Goal: Information Seeking & Learning: Learn about a topic

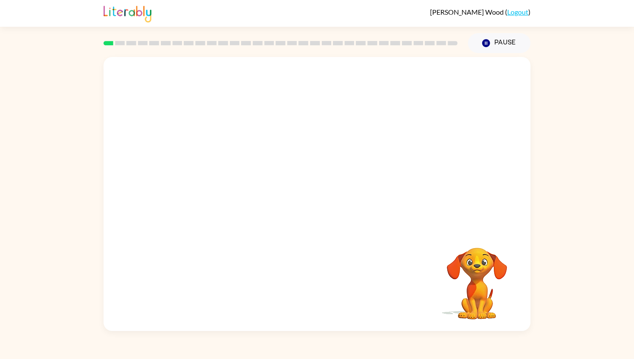
click at [336, 163] on div at bounding box center [316, 143] width 427 height 172
click at [459, 298] on video "Your browser must support playing .mp4 files to use Literably. Please try using…" at bounding box center [477, 277] width 86 height 86
click at [460, 298] on video "Your browser must support playing .mp4 files to use Literably. Please try using…" at bounding box center [477, 277] width 86 height 86
click at [205, 173] on video "Your browser must support playing .mp4 files to use Literably. Please try using…" at bounding box center [316, 143] width 427 height 172
click at [203, 181] on video "Your browser must support playing .mp4 files to use Literably. Please try using…" at bounding box center [316, 143] width 427 height 172
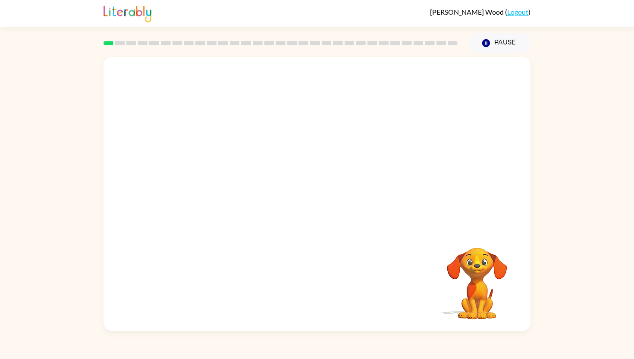
drag, startPoint x: 203, startPoint y: 181, endPoint x: 226, endPoint y: 178, distance: 24.0
click at [226, 178] on video "Your browser must support playing .mp4 files to use Literably. Please try using…" at bounding box center [316, 143] width 427 height 172
click at [318, 273] on div "Your browser must support playing .mp4 files to use Literably. Please try using…" at bounding box center [316, 194] width 427 height 274
click at [306, 190] on div at bounding box center [316, 197] width 55 height 31
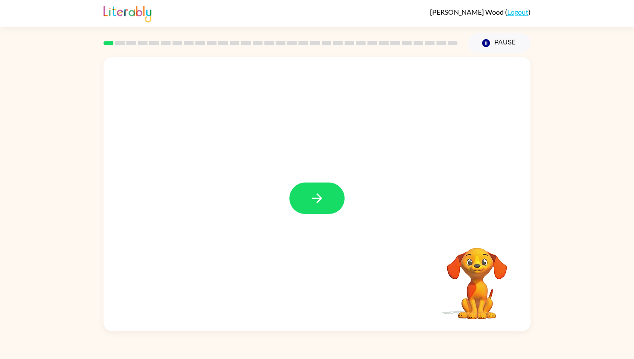
click at [319, 194] on icon "button" at bounding box center [317, 198] width 15 height 15
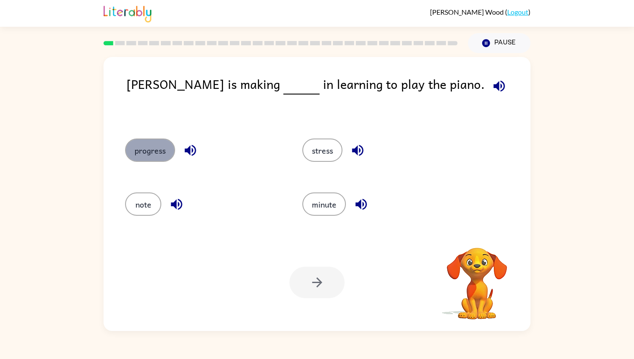
click at [158, 155] on button "progress" at bounding box center [150, 149] width 50 height 23
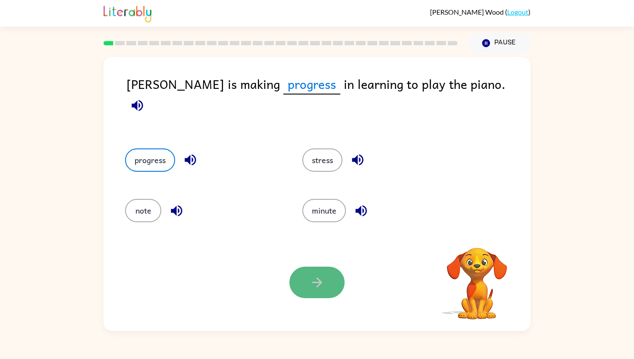
click at [318, 287] on icon "button" at bounding box center [317, 282] width 15 height 15
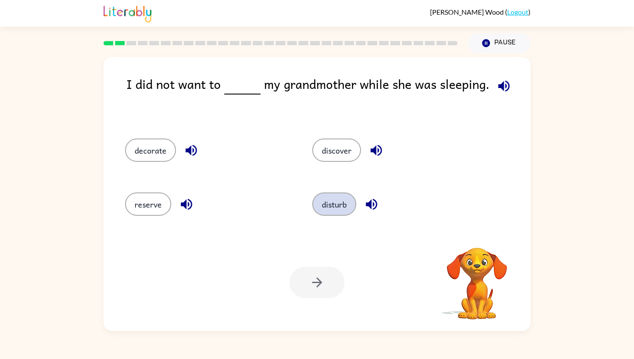
click at [335, 209] on button "disturb" at bounding box center [334, 203] width 44 height 23
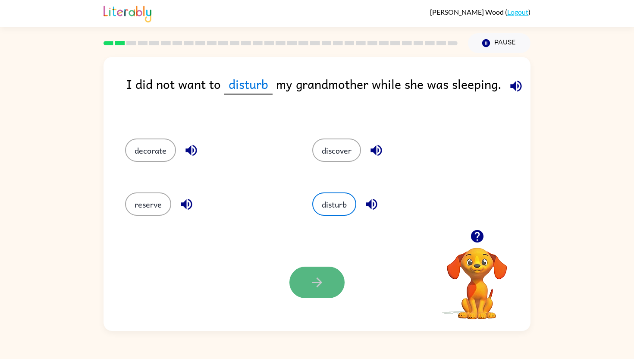
click at [316, 271] on button "button" at bounding box center [316, 281] width 55 height 31
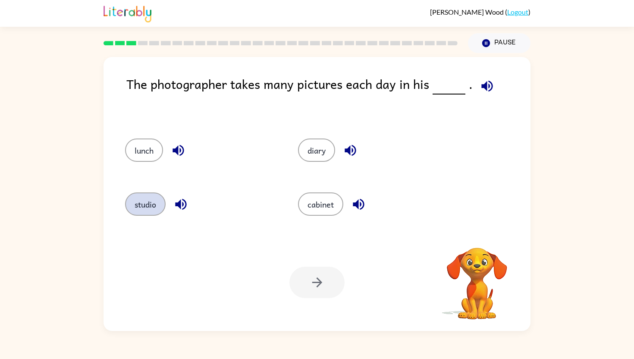
click at [152, 195] on button "studio" at bounding box center [145, 203] width 41 height 23
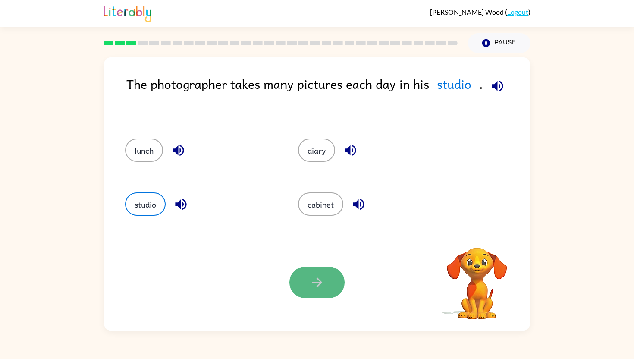
click at [302, 282] on button "button" at bounding box center [316, 281] width 55 height 31
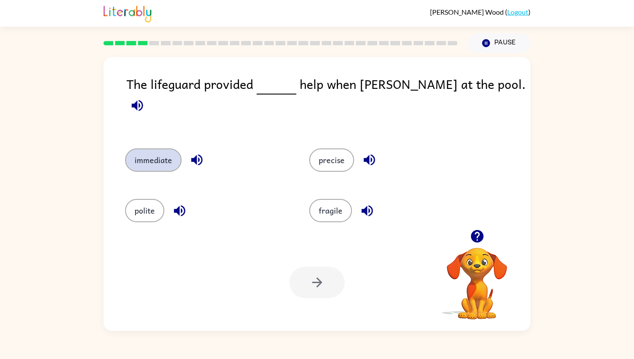
click at [166, 148] on button "immediate" at bounding box center [153, 159] width 56 height 23
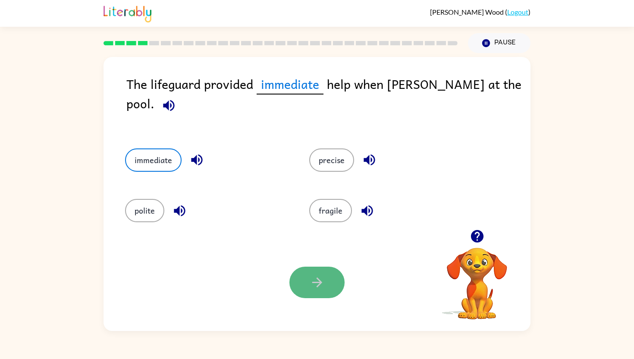
click at [310, 282] on icon "button" at bounding box center [317, 282] width 15 height 15
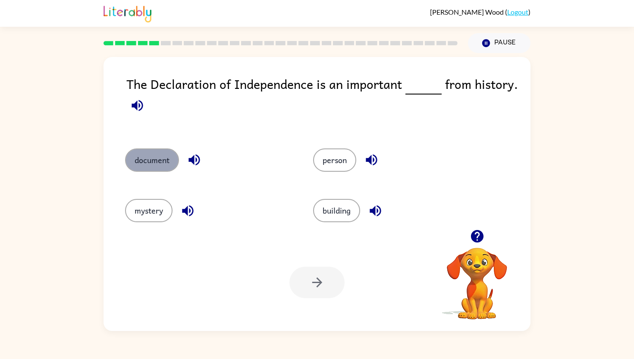
click at [159, 151] on button "document" at bounding box center [152, 159] width 54 height 23
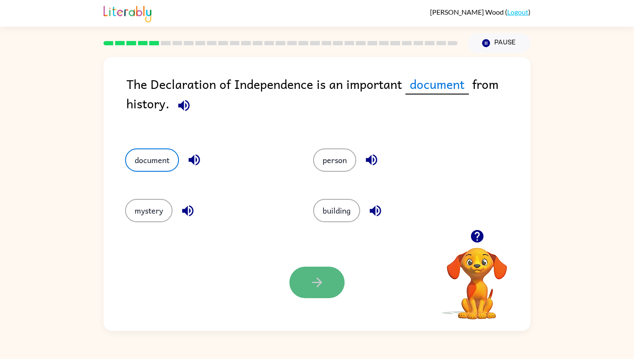
click at [317, 280] on icon "button" at bounding box center [317, 282] width 15 height 15
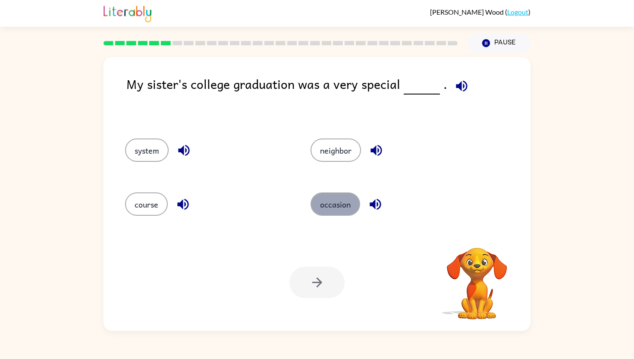
click at [350, 197] on button "occasion" at bounding box center [335, 203] width 50 height 23
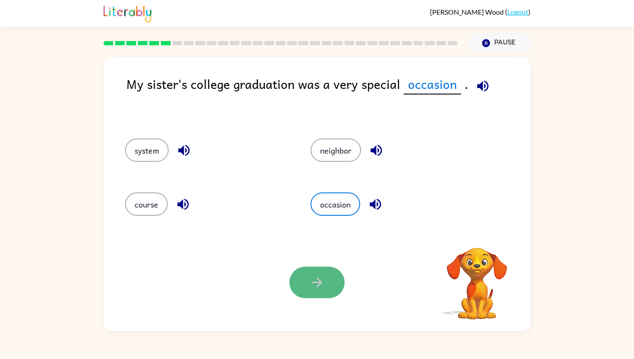
click at [318, 276] on icon "button" at bounding box center [317, 282] width 15 height 15
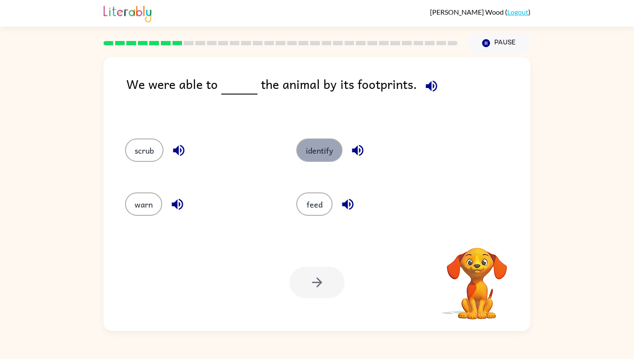
click at [308, 147] on button "identify" at bounding box center [319, 149] width 46 height 23
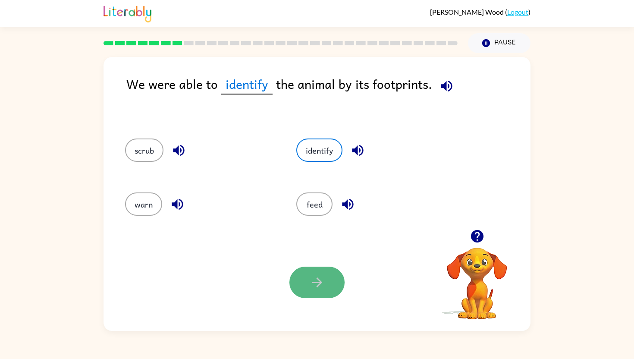
click at [320, 278] on icon "button" at bounding box center [317, 282] width 15 height 15
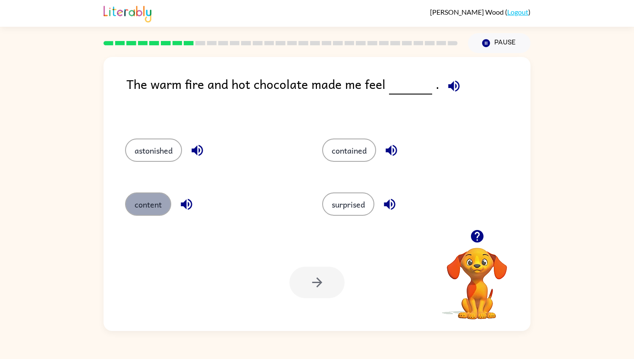
click at [143, 198] on button "content" at bounding box center [148, 203] width 46 height 23
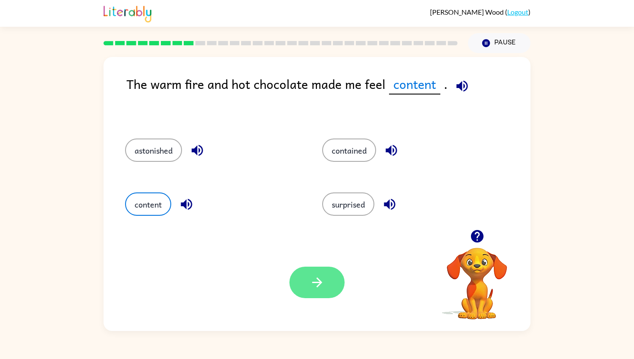
click at [331, 269] on button "button" at bounding box center [316, 281] width 55 height 31
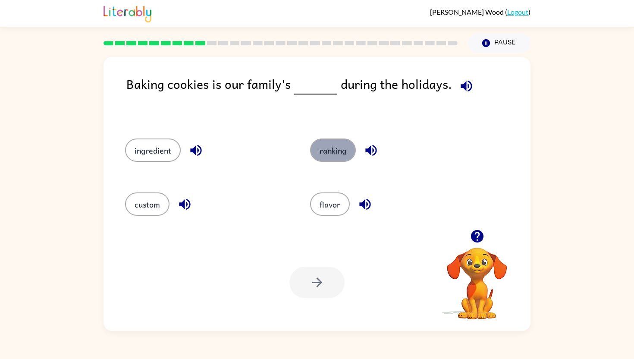
click at [326, 158] on button "ranking" at bounding box center [333, 149] width 46 height 23
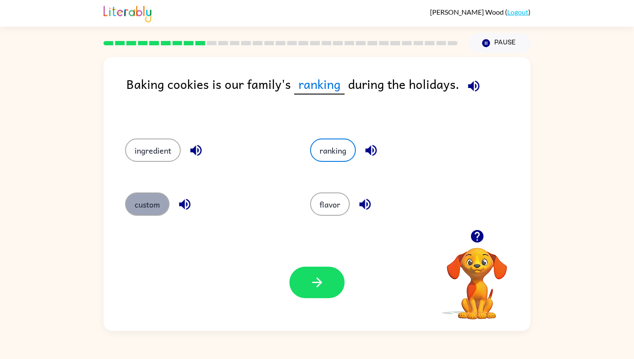
click at [160, 199] on button "custom" at bounding box center [147, 203] width 44 height 23
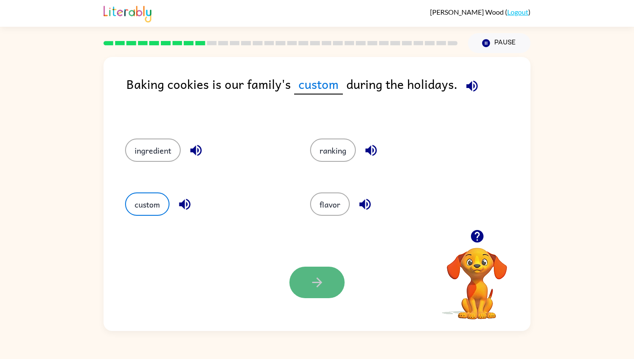
click at [331, 289] on button "button" at bounding box center [316, 281] width 55 height 31
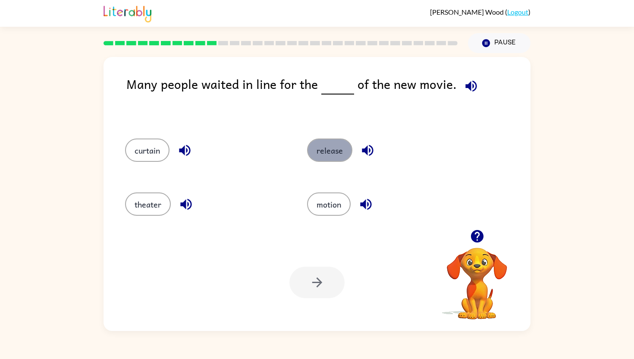
click at [327, 150] on button "release" at bounding box center [329, 149] width 45 height 23
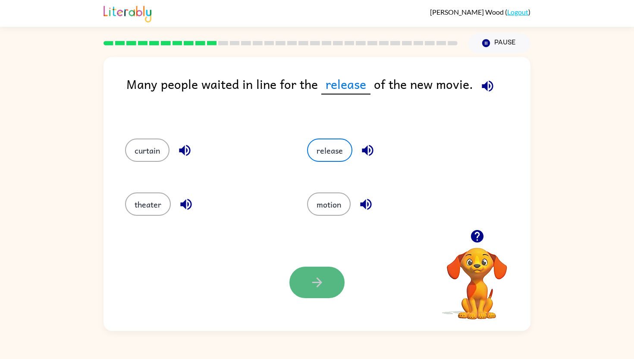
click at [323, 269] on button "button" at bounding box center [316, 281] width 55 height 31
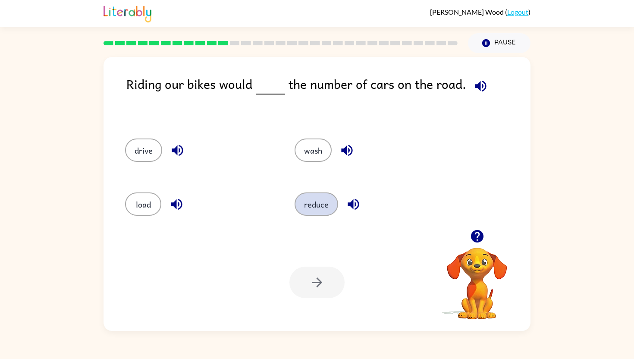
click at [301, 200] on button "reduce" at bounding box center [316, 203] width 44 height 23
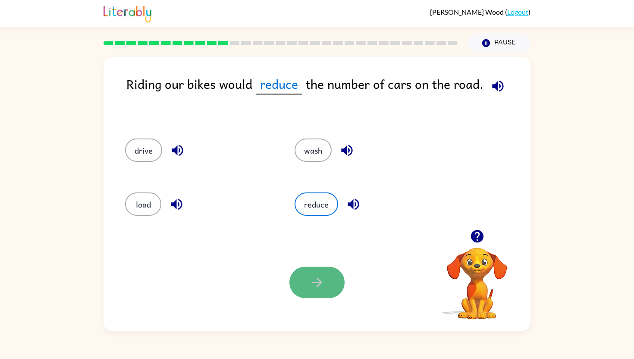
click at [308, 282] on button "button" at bounding box center [316, 281] width 55 height 31
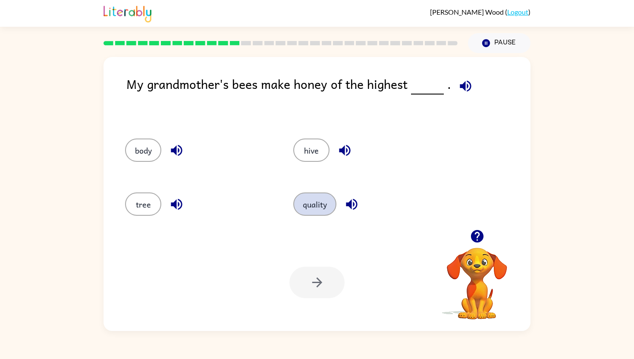
click at [307, 206] on button "quality" at bounding box center [314, 203] width 43 height 23
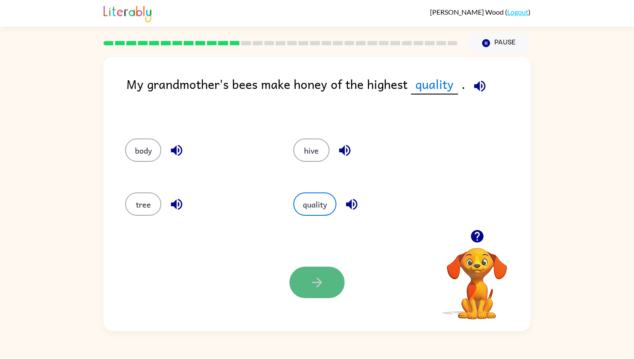
click at [306, 275] on button "button" at bounding box center [316, 281] width 55 height 31
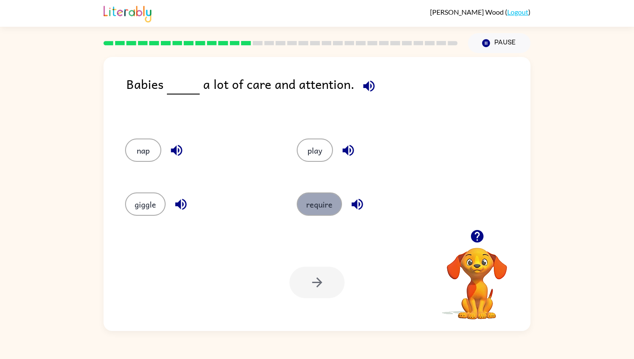
click at [313, 197] on button "require" at bounding box center [319, 203] width 45 height 23
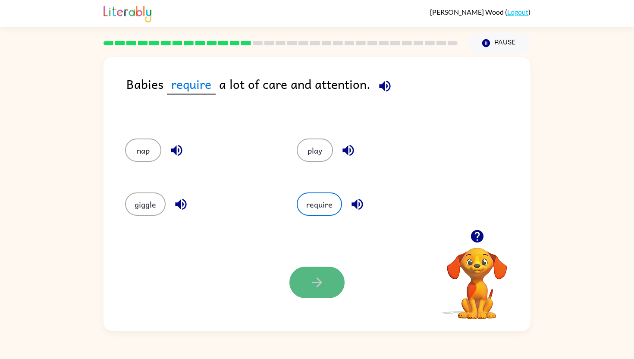
click at [312, 283] on icon "button" at bounding box center [317, 282] width 15 height 15
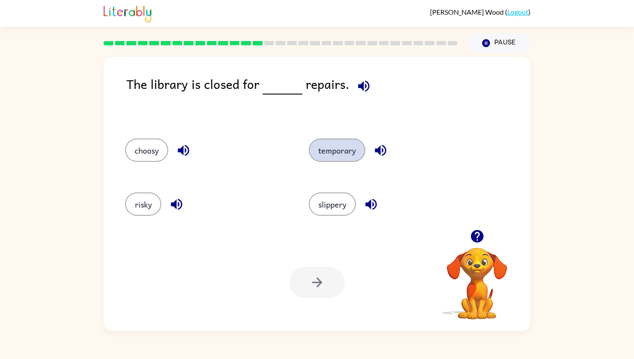
click at [316, 152] on button "temporary" at bounding box center [337, 149] width 56 height 23
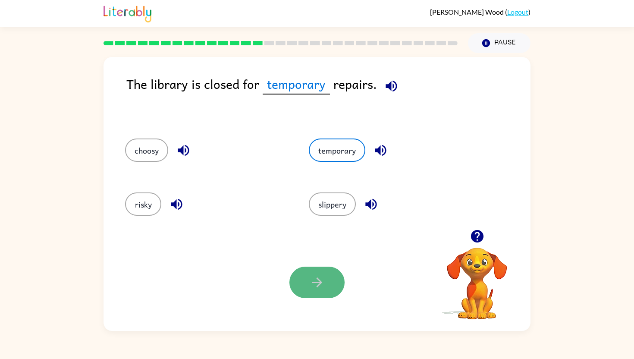
click at [308, 269] on button "button" at bounding box center [316, 281] width 55 height 31
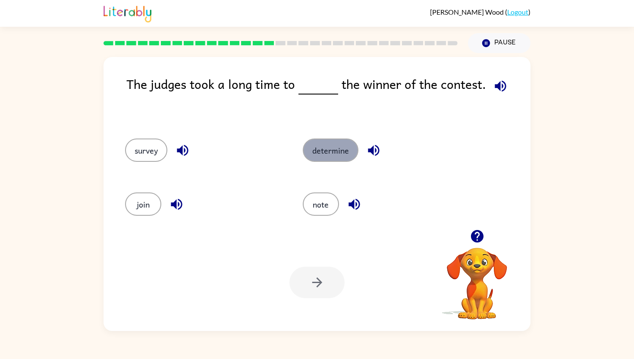
click at [321, 151] on button "determine" at bounding box center [331, 149] width 56 height 23
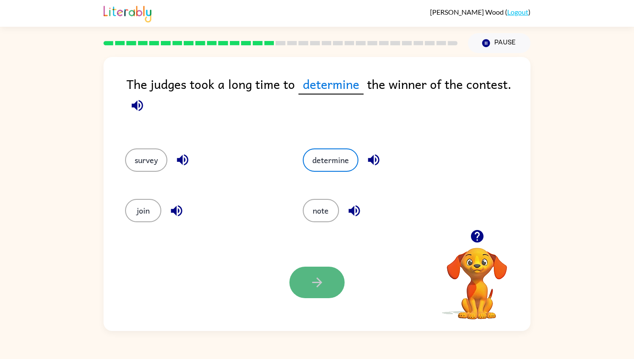
click at [303, 277] on button "button" at bounding box center [316, 281] width 55 height 31
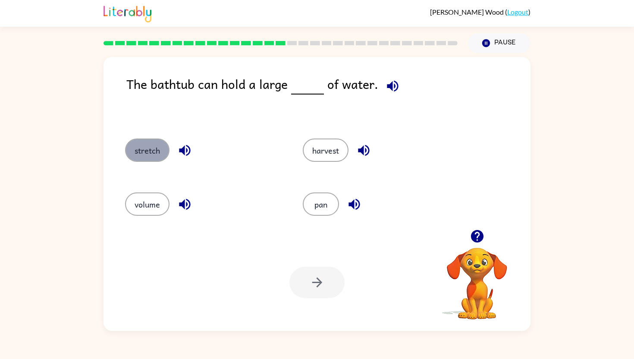
click at [147, 154] on button "stretch" at bounding box center [147, 149] width 44 height 23
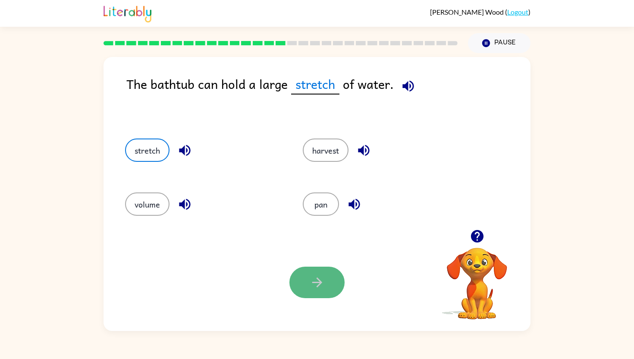
click at [330, 275] on button "button" at bounding box center [316, 281] width 55 height 31
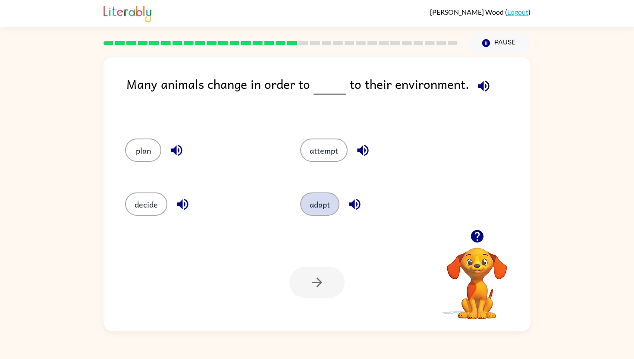
click at [313, 204] on button "adapt" at bounding box center [319, 203] width 39 height 23
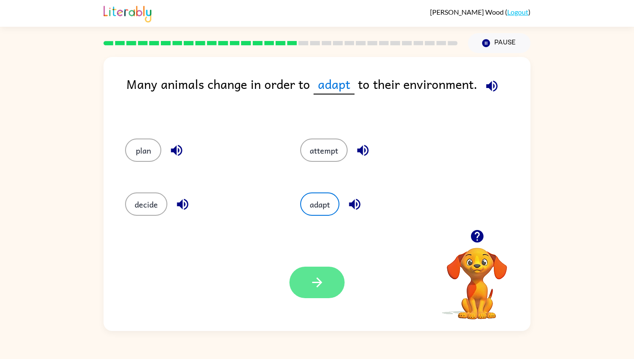
click at [300, 276] on button "button" at bounding box center [316, 281] width 55 height 31
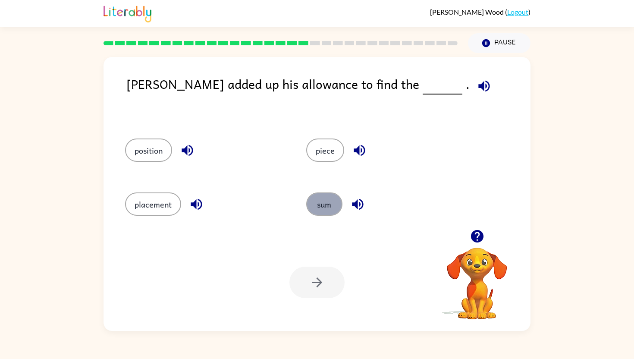
click at [318, 199] on button "sum" at bounding box center [324, 203] width 36 height 23
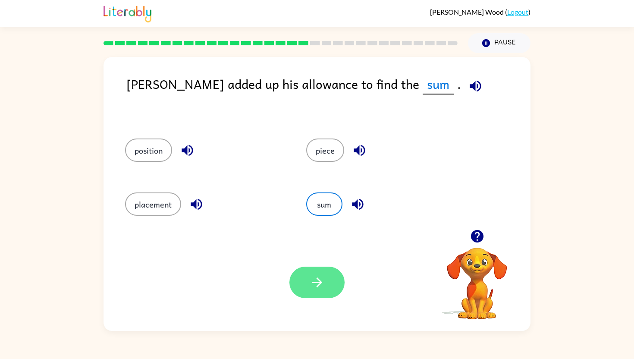
click at [313, 275] on icon "button" at bounding box center [317, 282] width 15 height 15
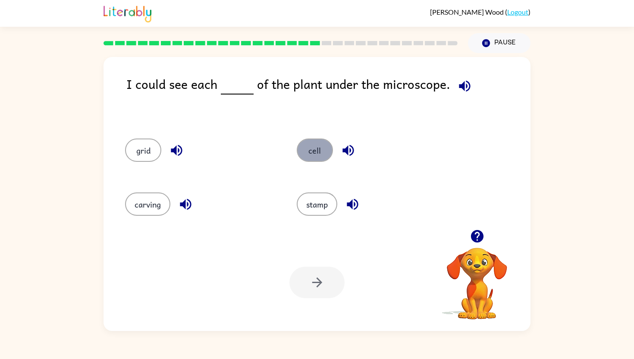
click at [321, 150] on button "cell" at bounding box center [315, 149] width 36 height 23
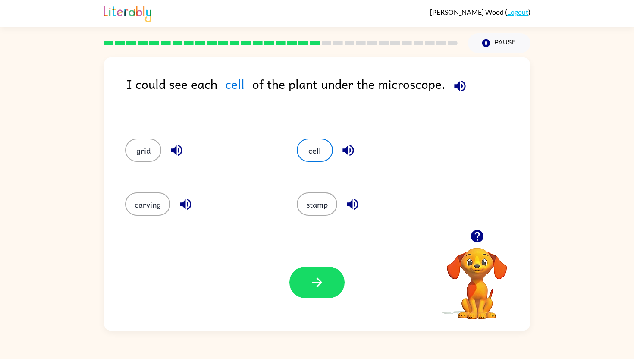
click at [311, 266] on div "Your browser must support playing .mp4 files to use Literably. Please try using…" at bounding box center [316, 282] width 427 height 97
click at [308, 273] on button "button" at bounding box center [316, 281] width 55 height 31
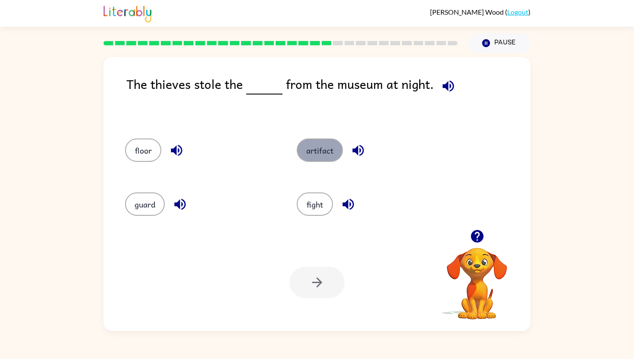
click at [319, 144] on button "artifact" at bounding box center [320, 149] width 46 height 23
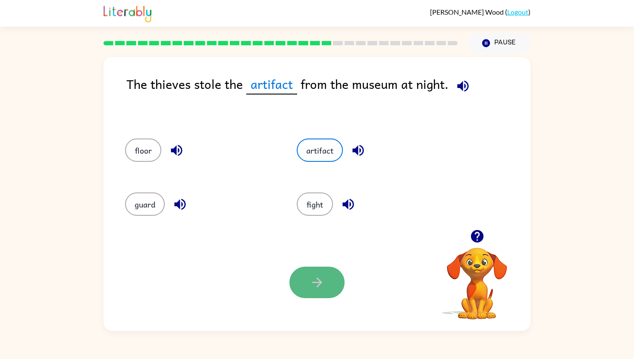
click at [307, 275] on button "button" at bounding box center [316, 281] width 55 height 31
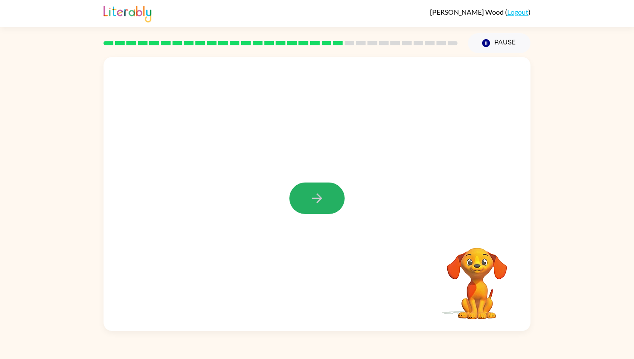
click at [313, 197] on icon "button" at bounding box center [317, 198] width 10 height 10
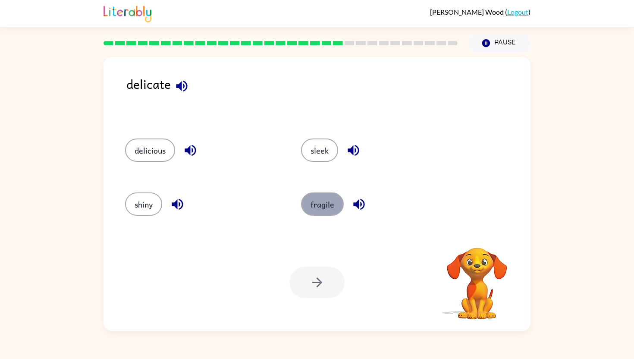
click at [316, 192] on button "fragile" at bounding box center [322, 203] width 43 height 23
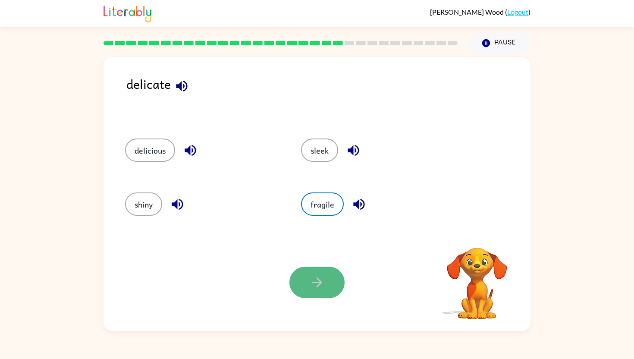
click at [316, 273] on button "button" at bounding box center [316, 281] width 55 height 31
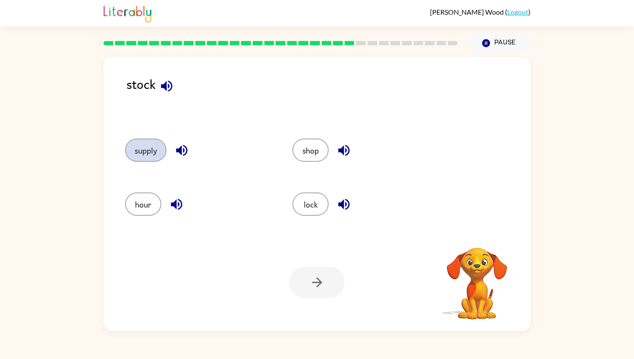
click at [156, 149] on button "supply" at bounding box center [145, 149] width 41 height 23
click at [315, 278] on icon "button" at bounding box center [317, 282] width 15 height 15
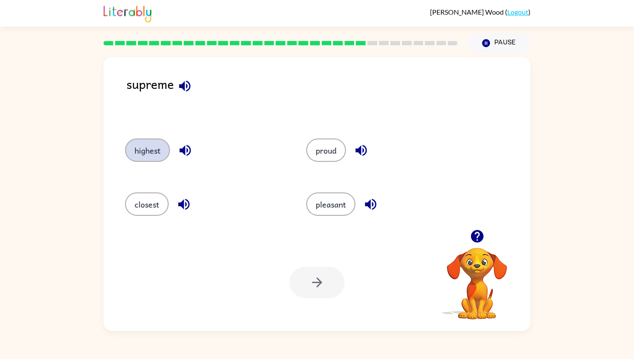
click at [156, 154] on button "highest" at bounding box center [147, 149] width 45 height 23
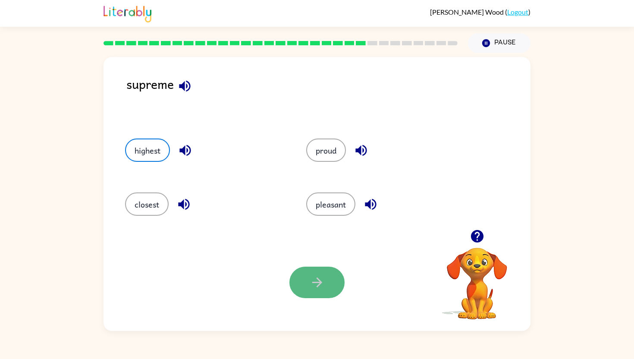
click at [322, 277] on icon "button" at bounding box center [317, 282] width 15 height 15
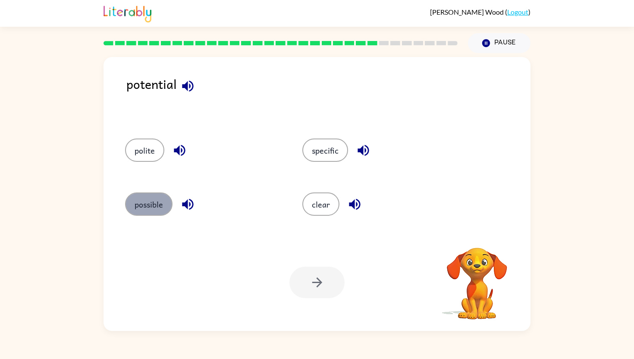
click at [150, 206] on button "possible" at bounding box center [148, 203] width 47 height 23
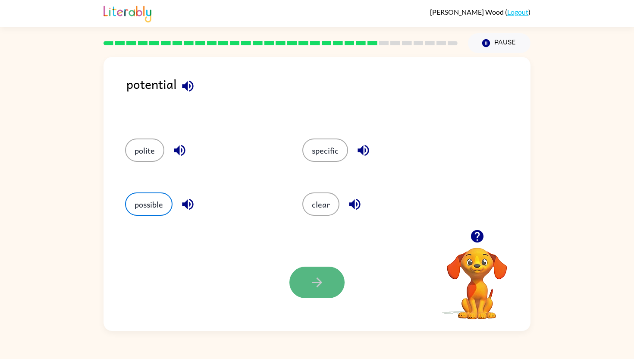
click at [318, 270] on button "button" at bounding box center [316, 281] width 55 height 31
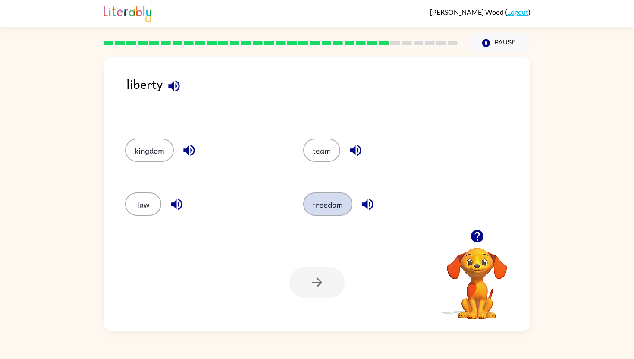
click at [314, 198] on button "freedom" at bounding box center [327, 203] width 49 height 23
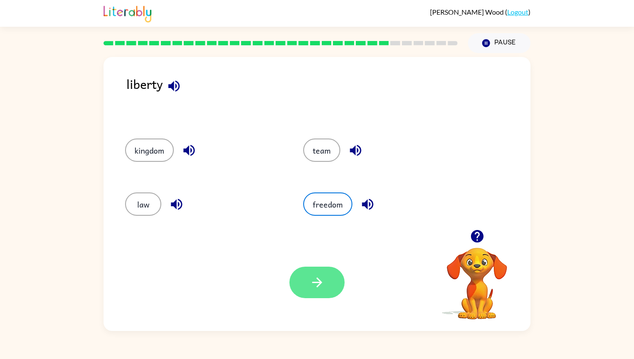
click at [319, 277] on icon "button" at bounding box center [317, 282] width 15 height 15
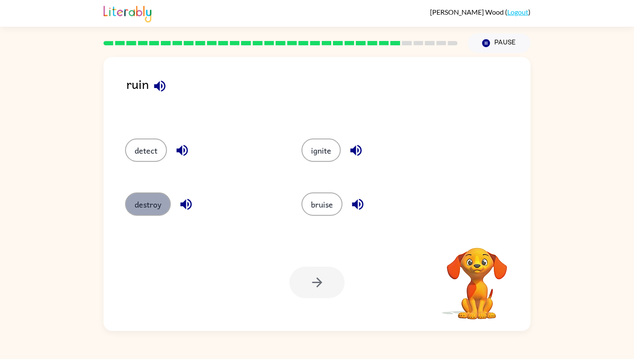
click at [158, 205] on button "destroy" at bounding box center [148, 203] width 46 height 23
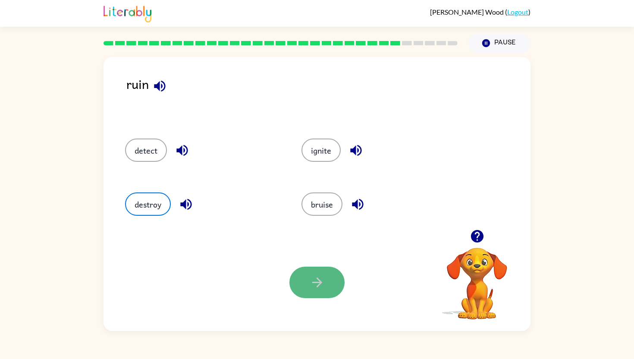
click at [309, 275] on button "button" at bounding box center [316, 281] width 55 height 31
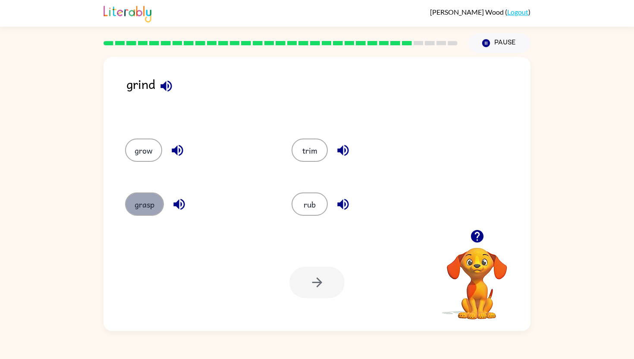
click at [152, 202] on button "grasp" at bounding box center [144, 203] width 39 height 23
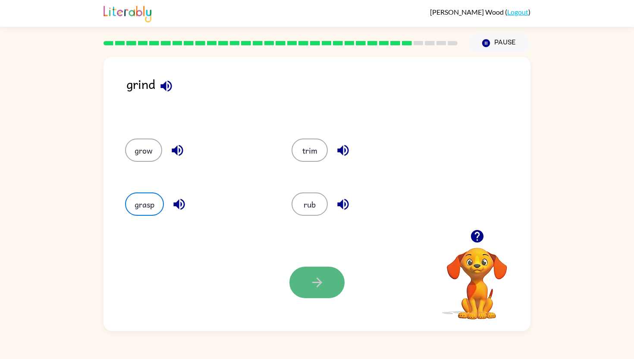
click at [295, 281] on button "button" at bounding box center [316, 281] width 55 height 31
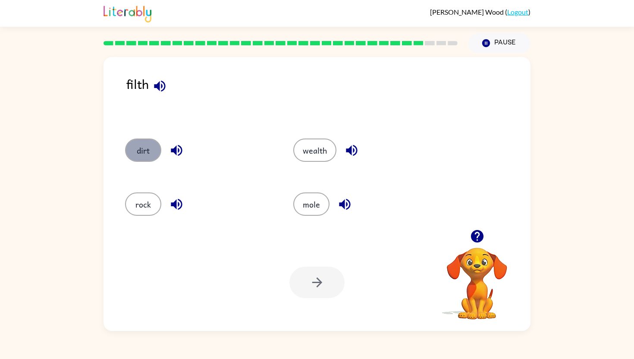
click at [146, 153] on button "dirt" at bounding box center [143, 149] width 36 height 23
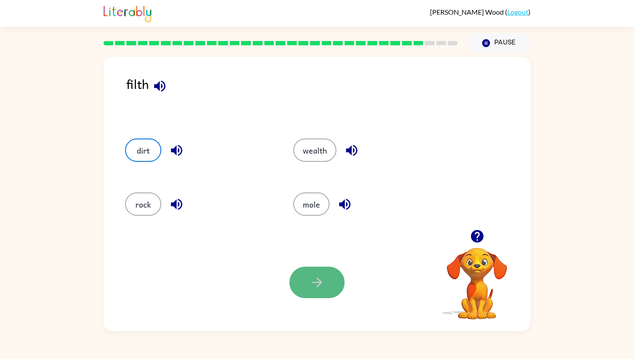
click at [321, 282] on icon "button" at bounding box center [317, 282] width 10 height 10
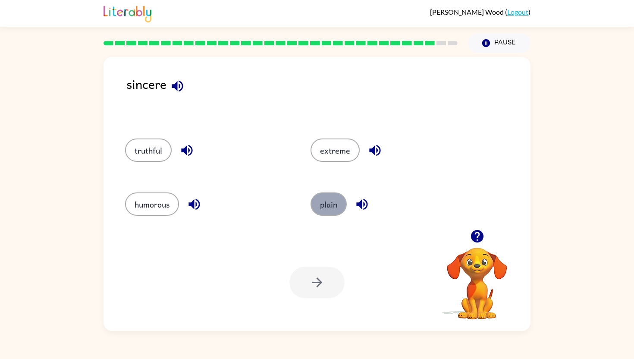
click at [328, 205] on button "plain" at bounding box center [328, 203] width 36 height 23
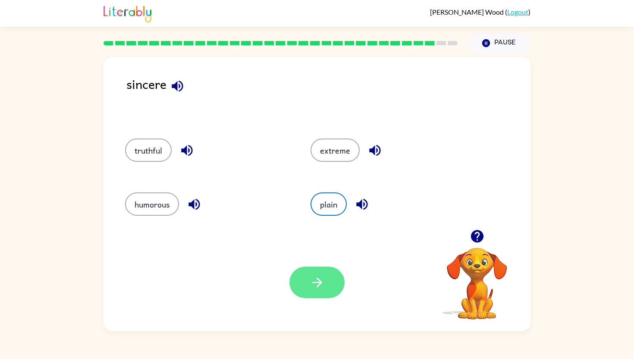
click at [312, 276] on icon "button" at bounding box center [317, 282] width 15 height 15
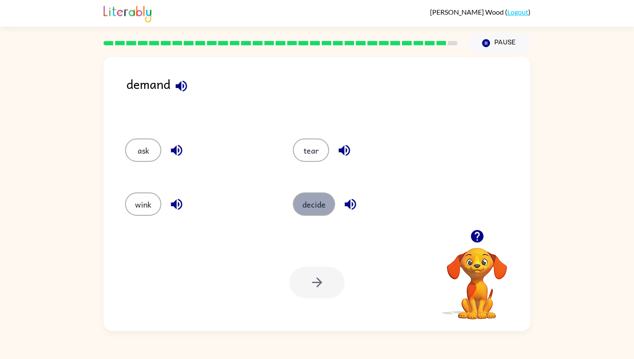
click at [306, 200] on button "decide" at bounding box center [314, 203] width 42 height 23
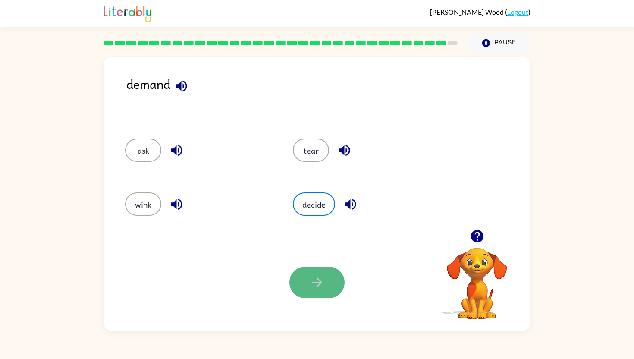
click at [305, 273] on button "button" at bounding box center [316, 281] width 55 height 31
